Goal: Task Accomplishment & Management: Use online tool/utility

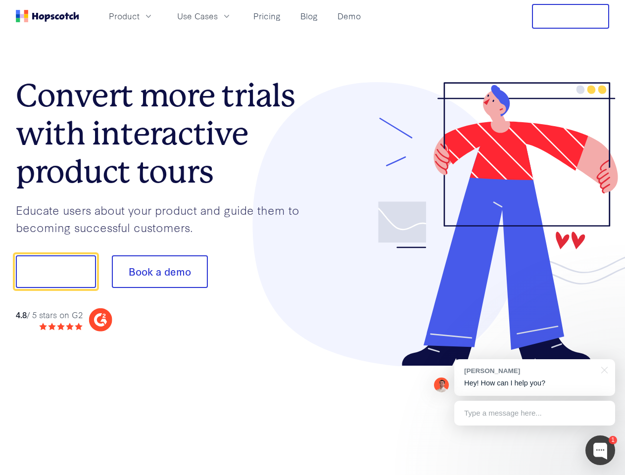
click at [313, 238] on div at bounding box center [461, 224] width 297 height 285
click at [140, 16] on span "Product" at bounding box center [124, 16] width 31 height 12
click at [218, 16] on span "Use Cases" at bounding box center [197, 16] width 41 height 12
click at [571, 16] on button "Free Trial" at bounding box center [570, 16] width 77 height 25
click at [55, 272] on button "Show me!" at bounding box center [56, 271] width 80 height 33
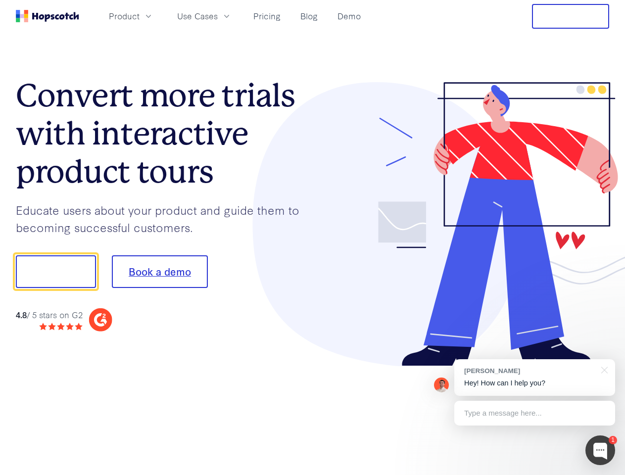
click at [159, 272] on button "Book a demo" at bounding box center [160, 271] width 96 height 33
click at [600, 450] on div at bounding box center [600, 451] width 30 height 30
click at [534, 378] on div "[PERSON_NAME] Hey! How can I help you?" at bounding box center [534, 377] width 161 height 37
click at [603, 369] on div at bounding box center [523, 270] width 186 height 330
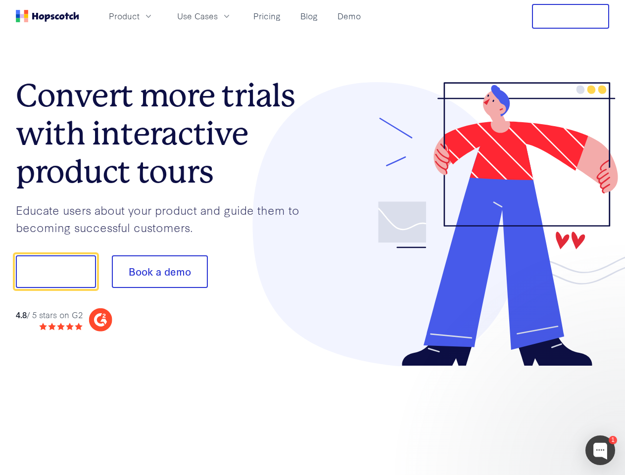
click at [534, 413] on div at bounding box center [523, 336] width 186 height 197
